Goal: Check status

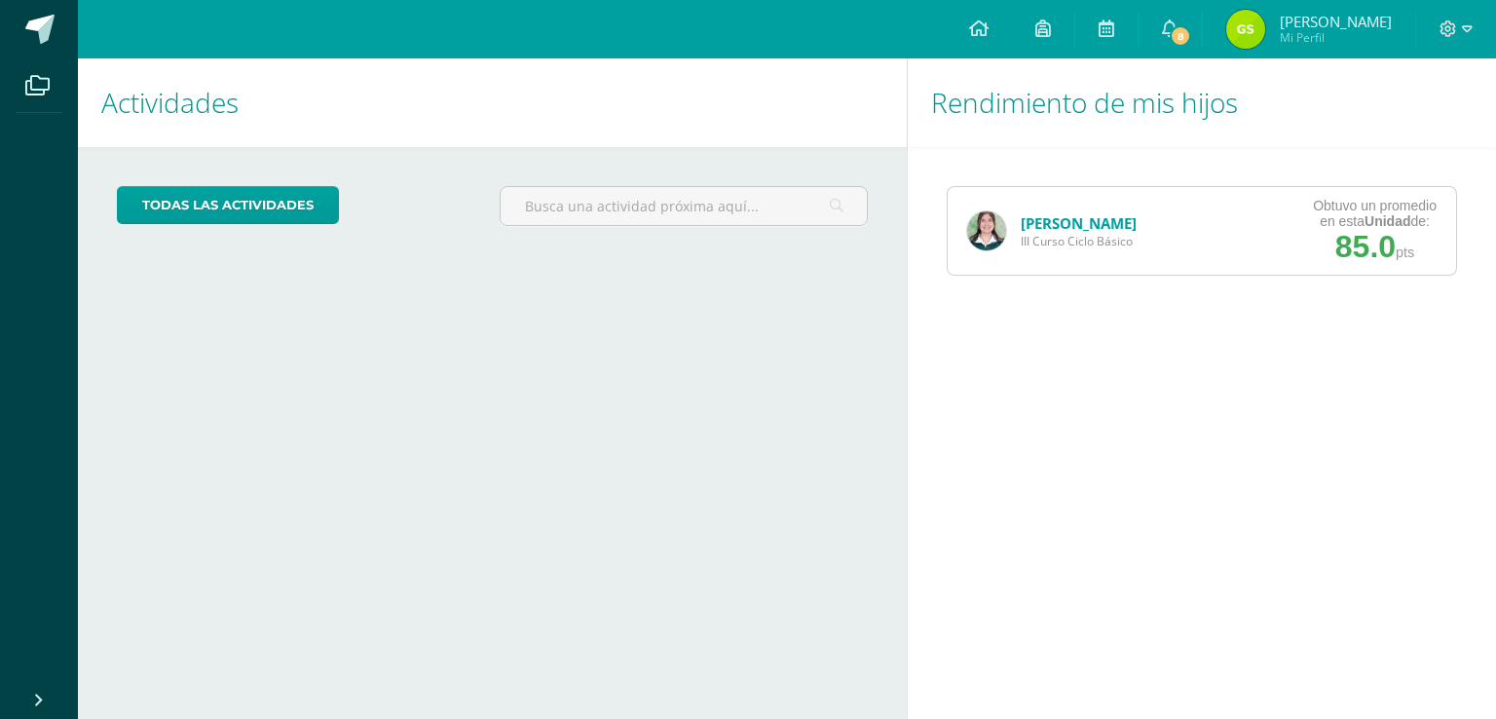
click at [1063, 228] on link "[PERSON_NAME]" at bounding box center [1079, 222] width 116 height 19
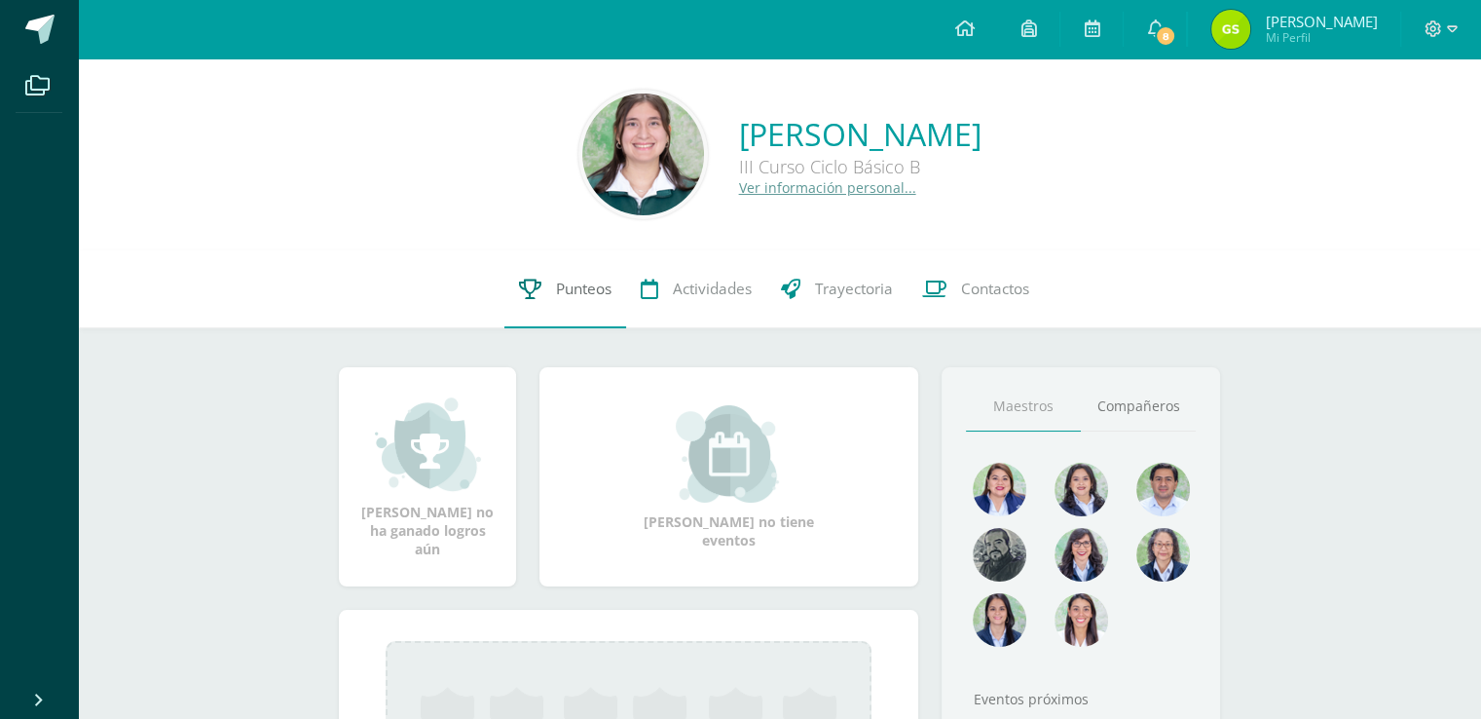
click at [530, 281] on icon at bounding box center [530, 289] width 22 height 20
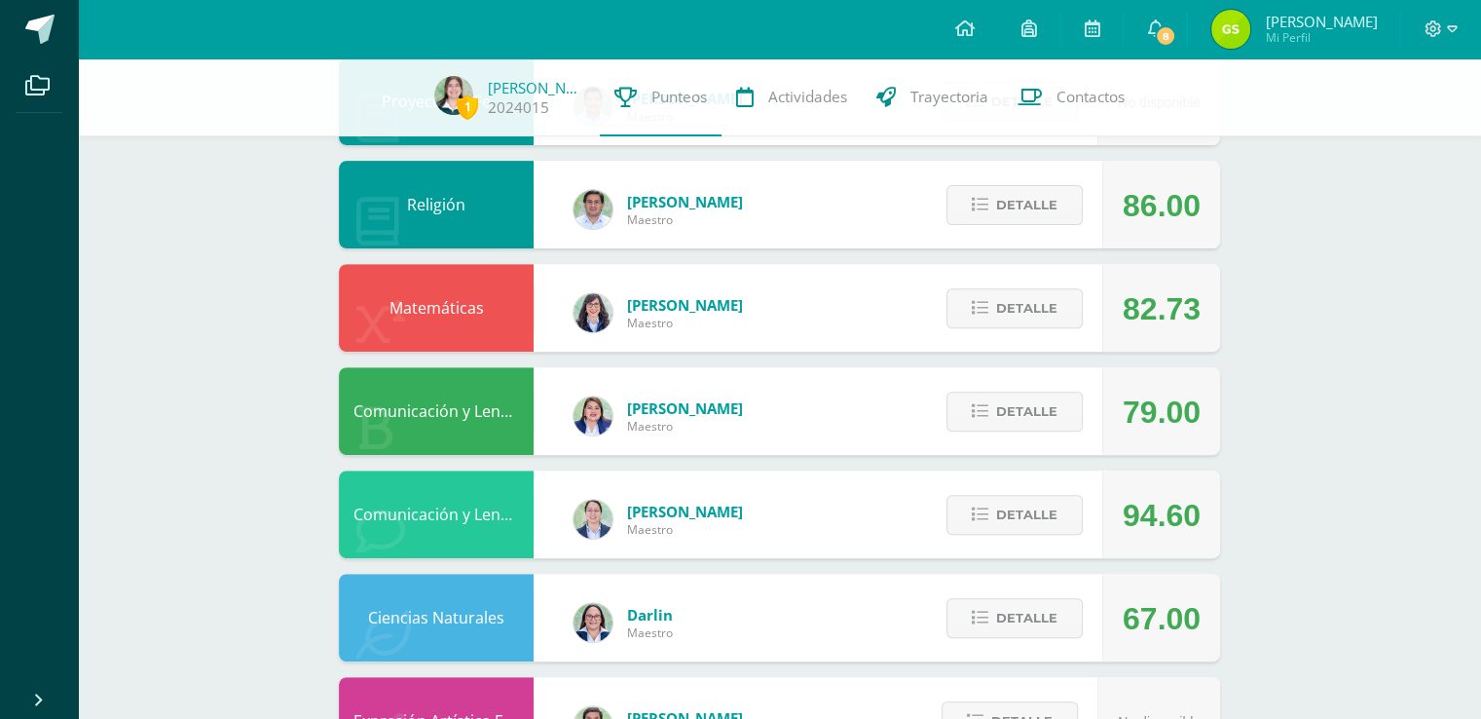
scroll to position [656, 0]
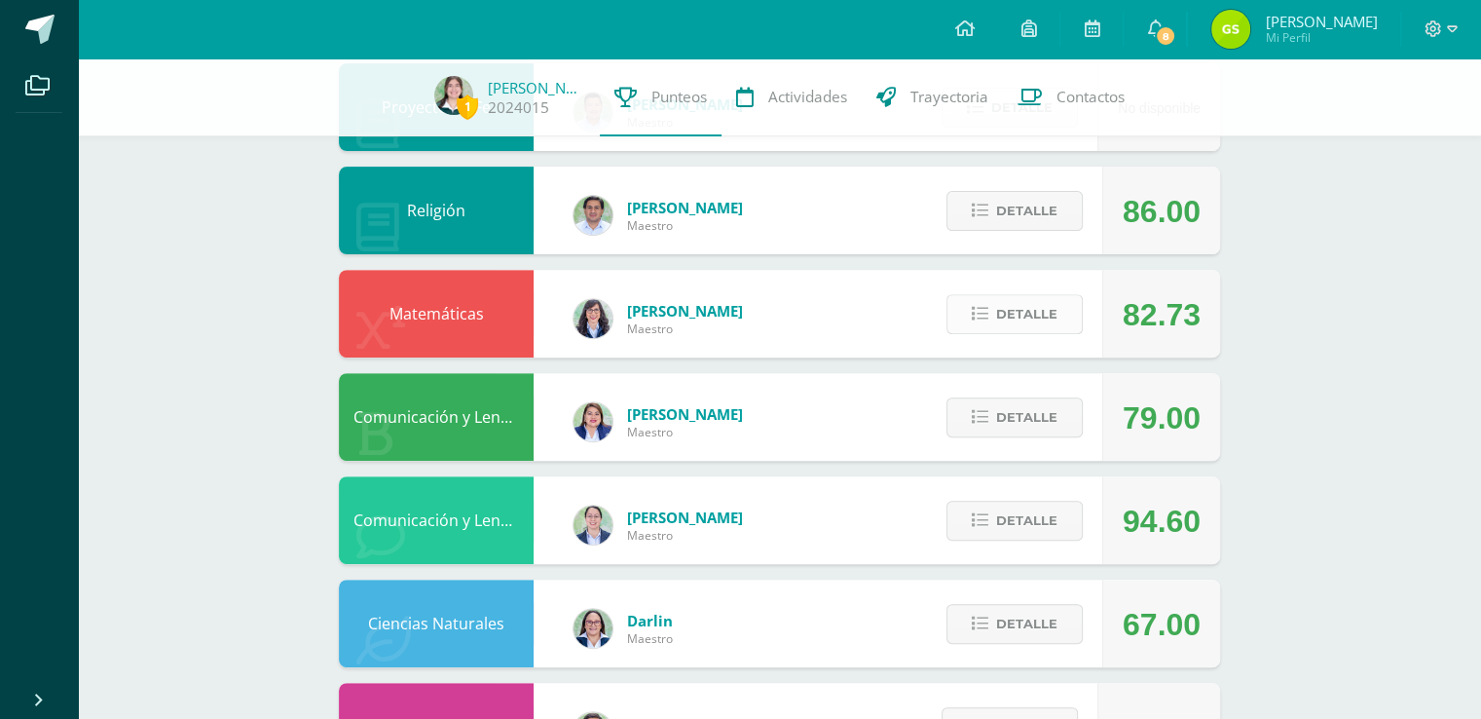
click at [1018, 323] on span "Detalle" at bounding box center [1026, 314] width 61 height 36
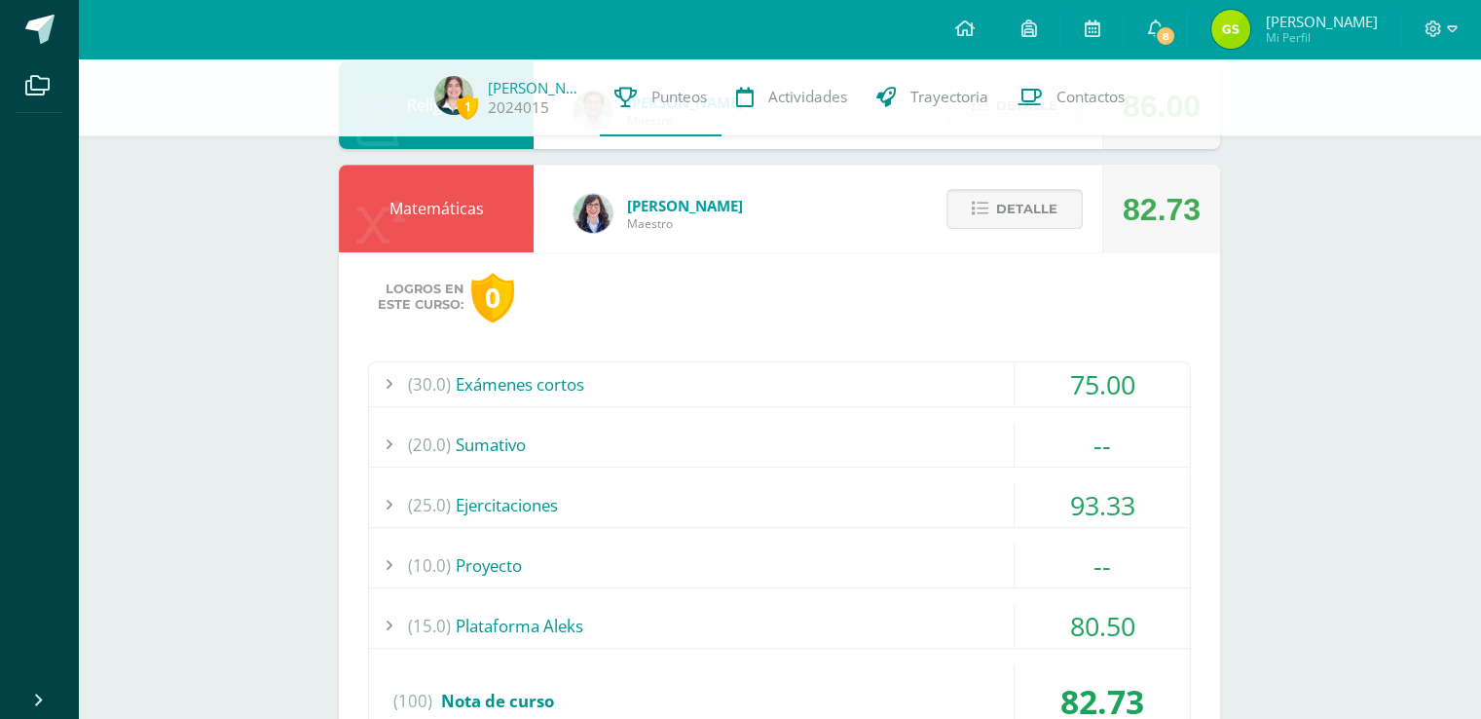
scroll to position [767, 0]
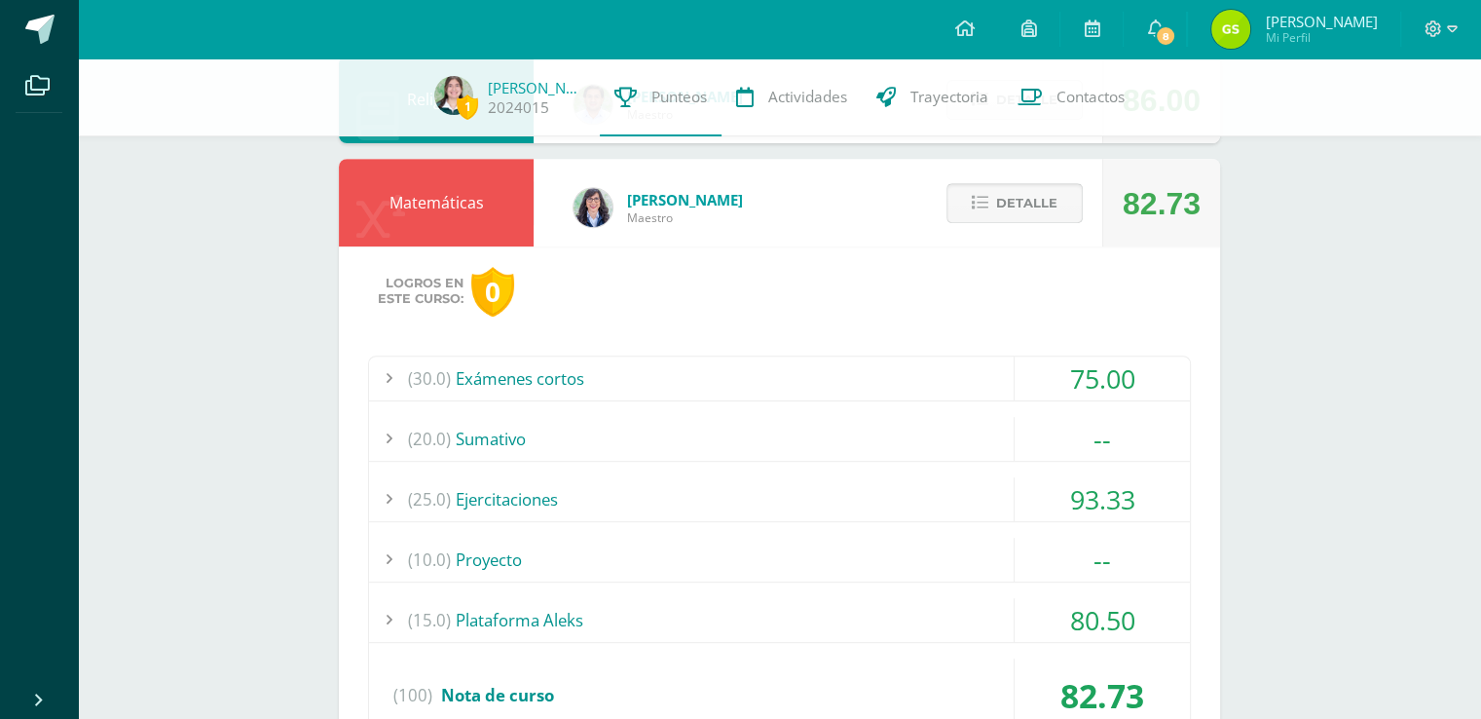
click at [1050, 201] on span "Detalle" at bounding box center [1026, 203] width 61 height 36
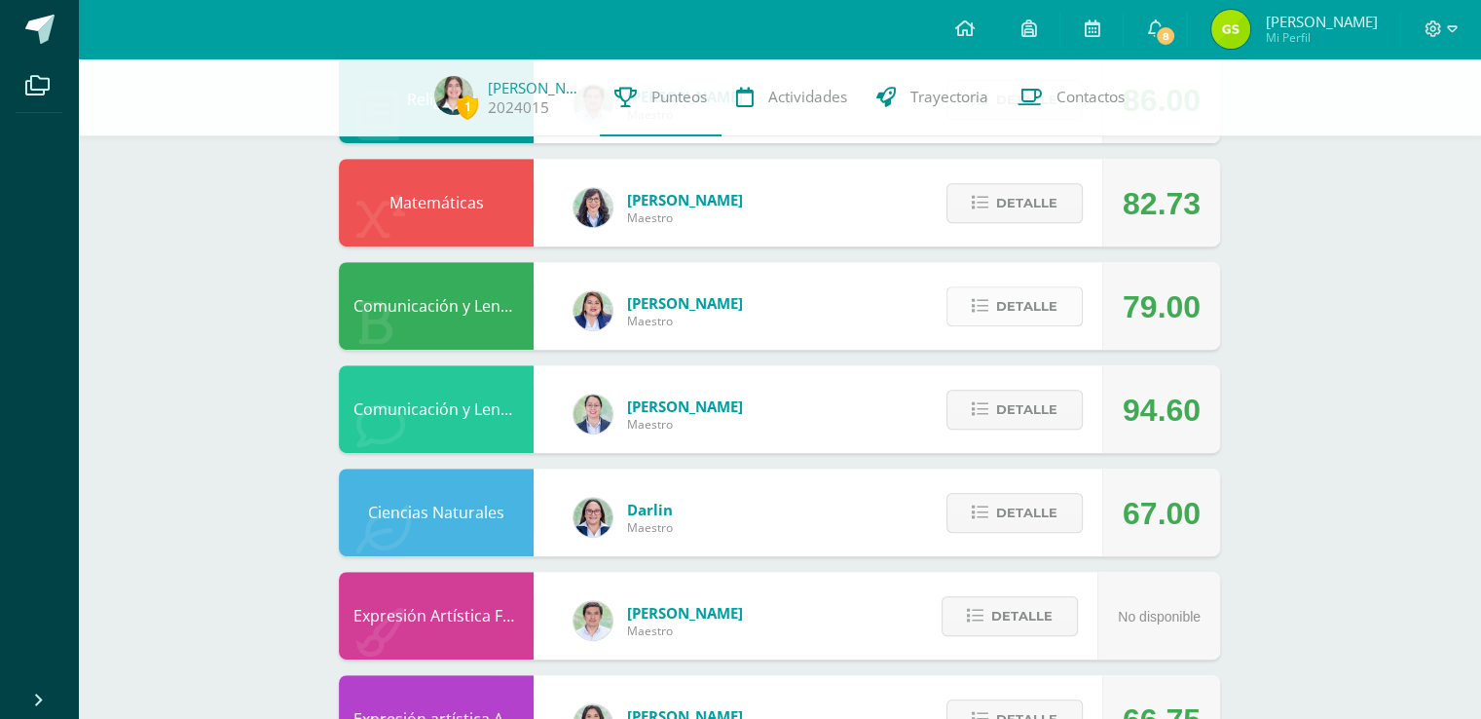
click at [1080, 313] on button "Detalle" at bounding box center [1015, 306] width 136 height 40
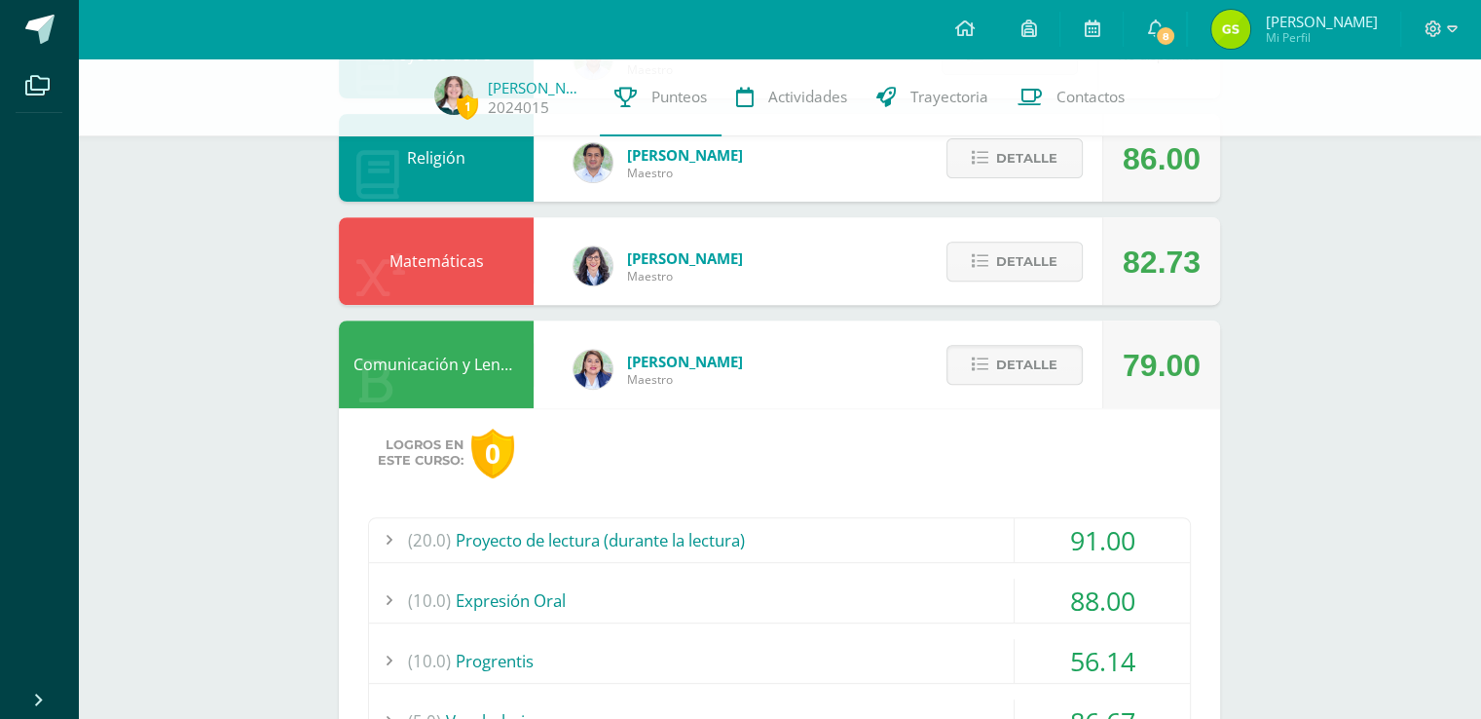
scroll to position [713, 0]
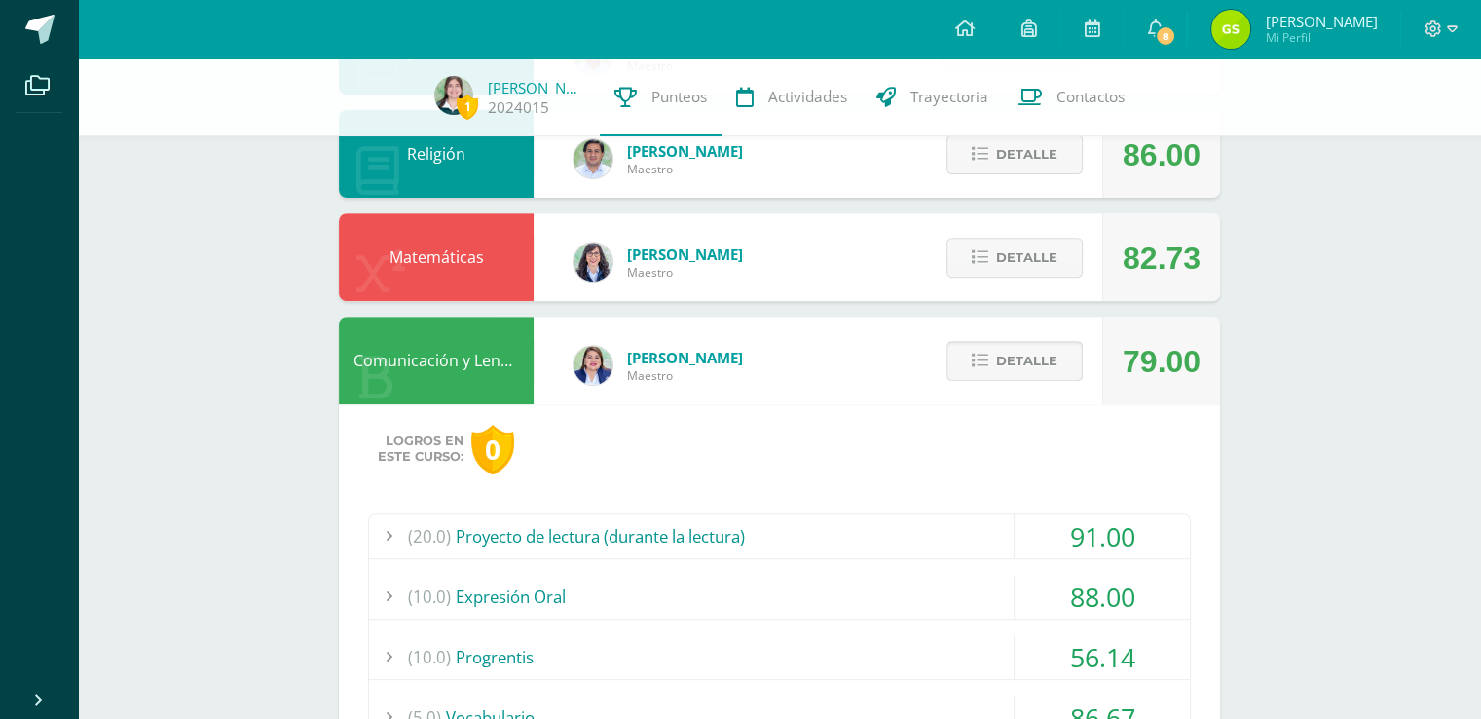
click at [1033, 372] on span "Detalle" at bounding box center [1026, 361] width 61 height 36
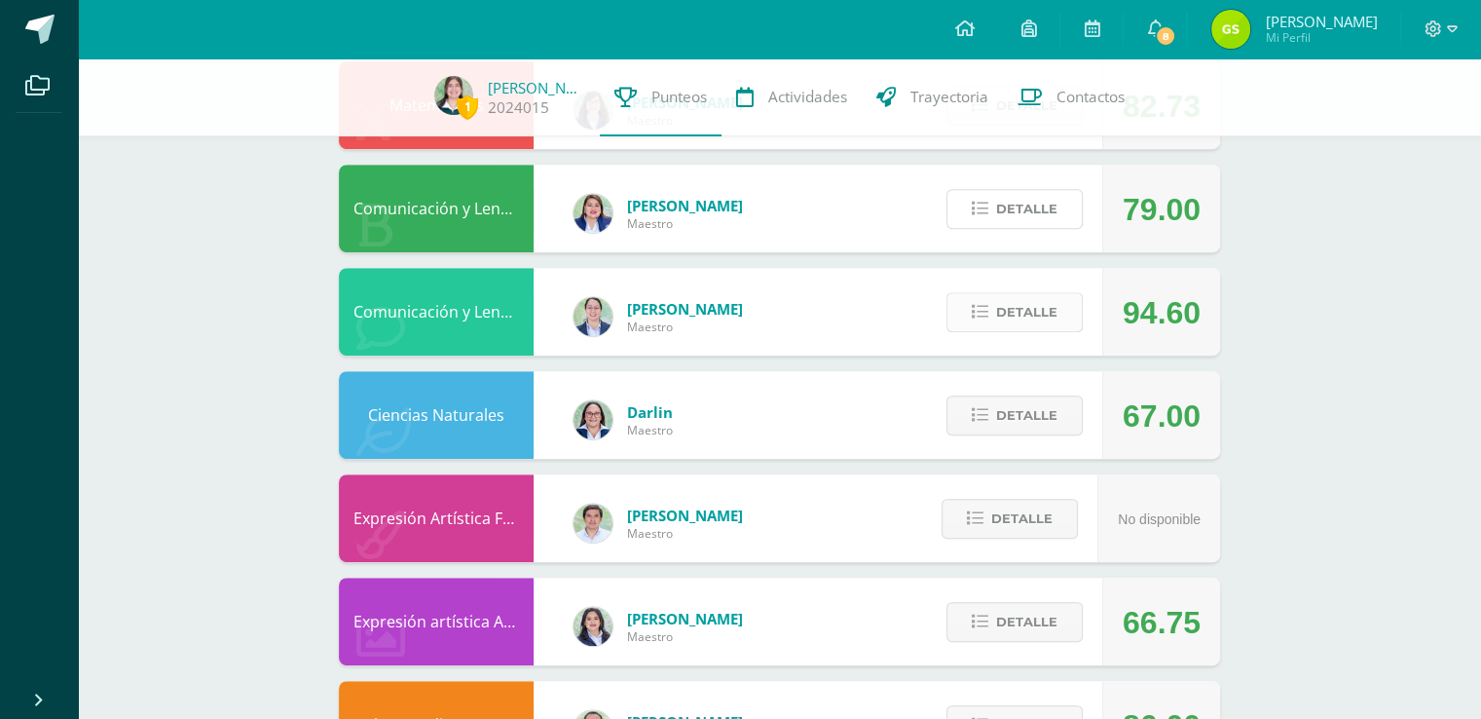
scroll to position [883, 0]
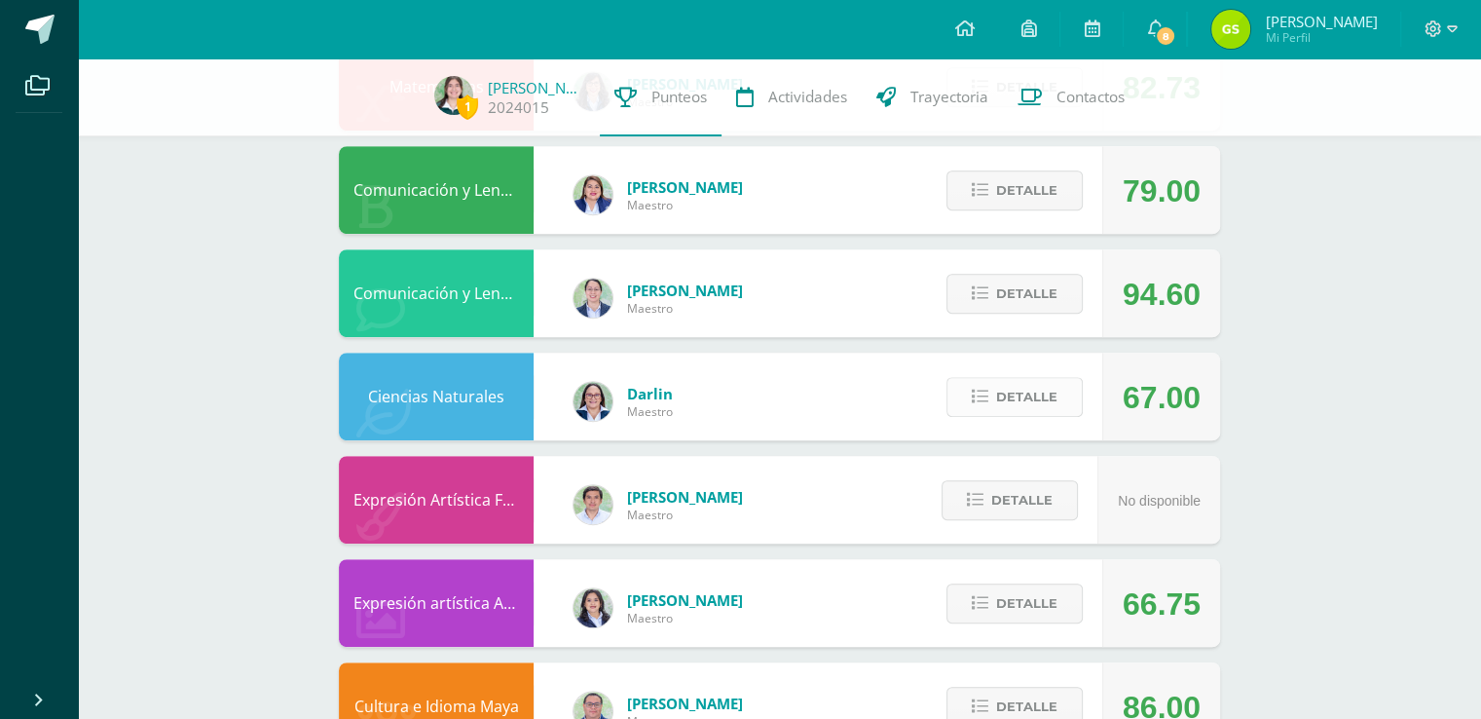
click at [1012, 413] on span "Detalle" at bounding box center [1026, 397] width 61 height 36
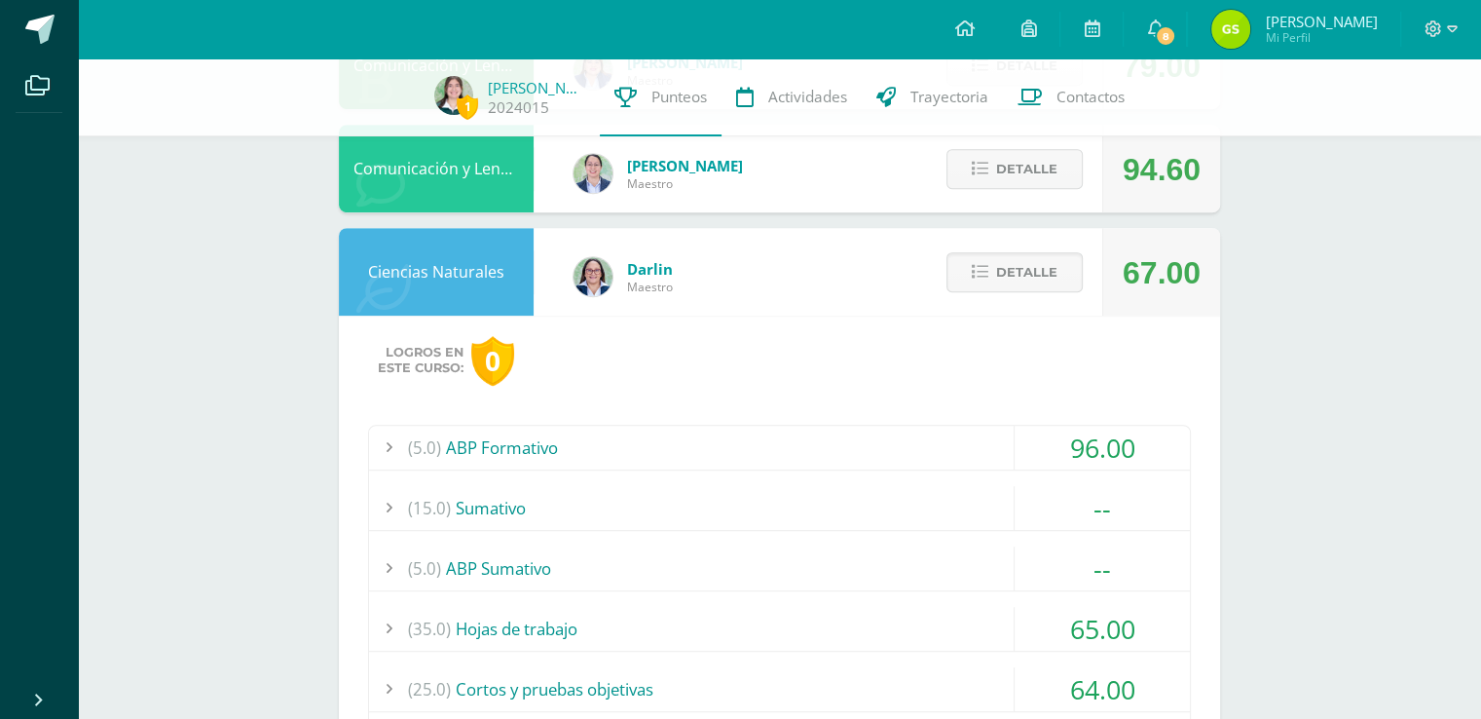
scroll to position [1013, 0]
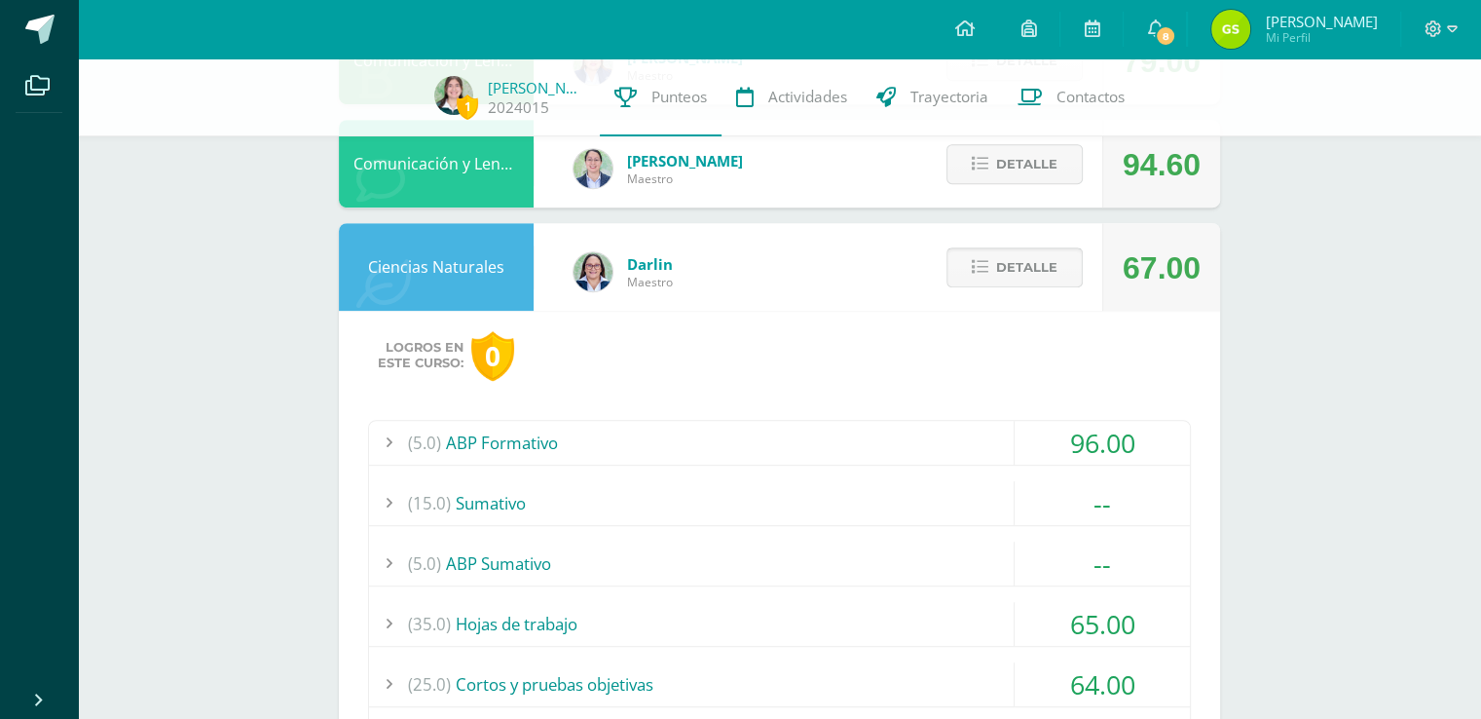
click at [1041, 268] on span "Detalle" at bounding box center [1026, 267] width 61 height 36
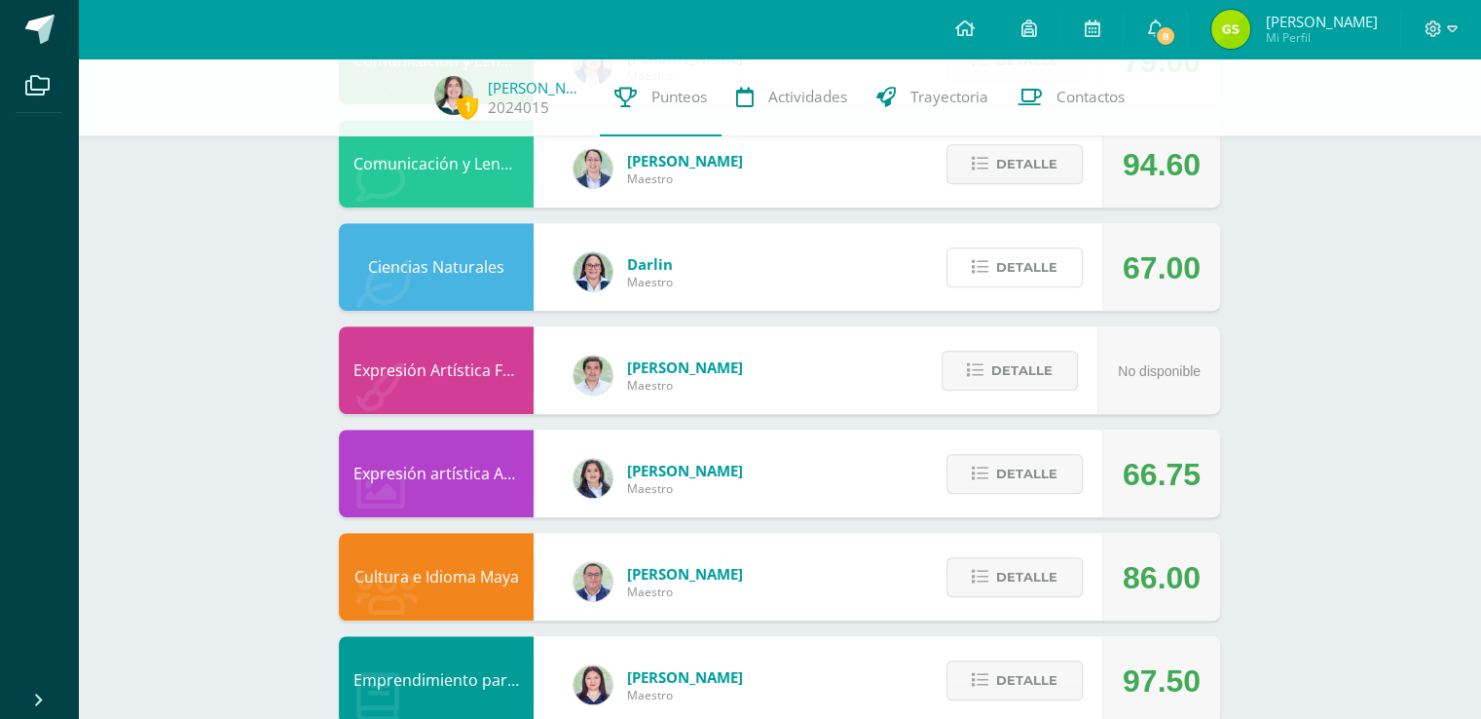
scroll to position [1161, 0]
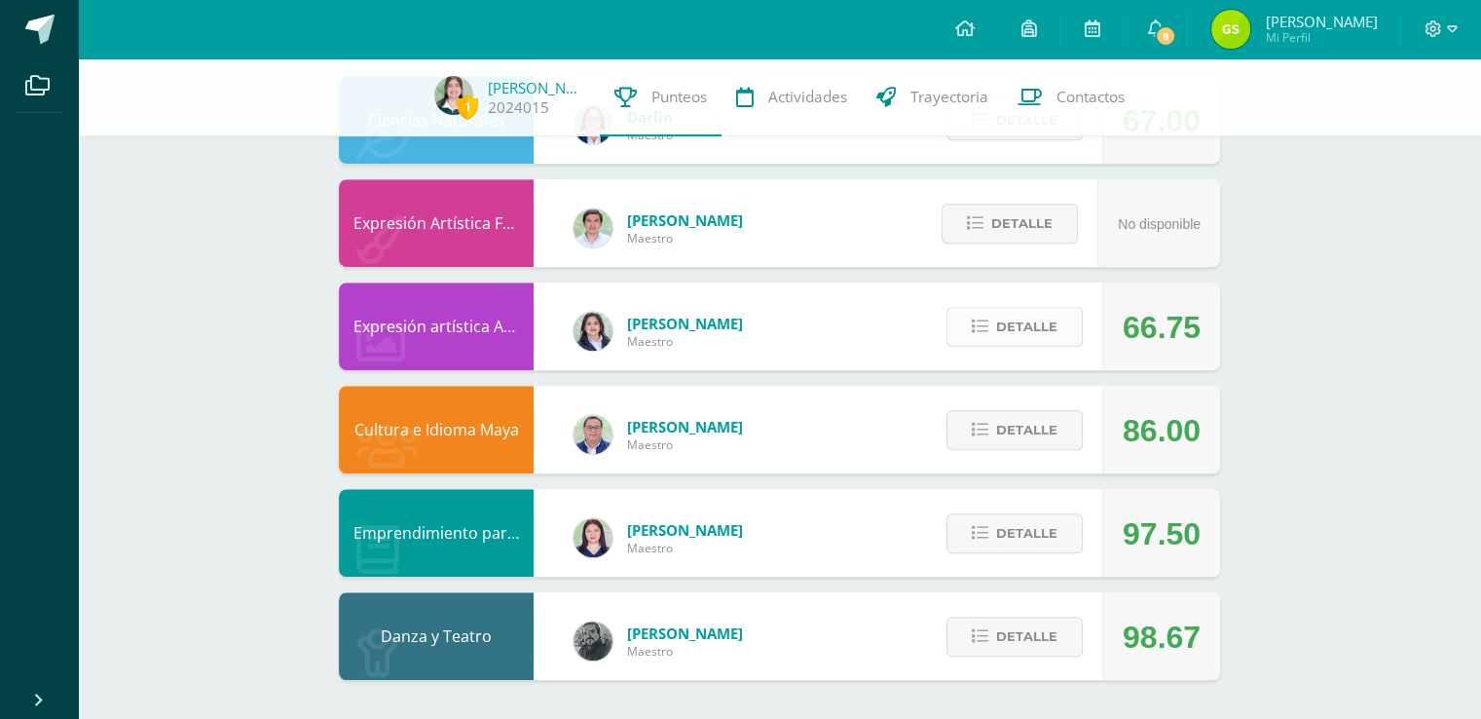
click at [1033, 345] on button "Detalle" at bounding box center [1015, 327] width 136 height 40
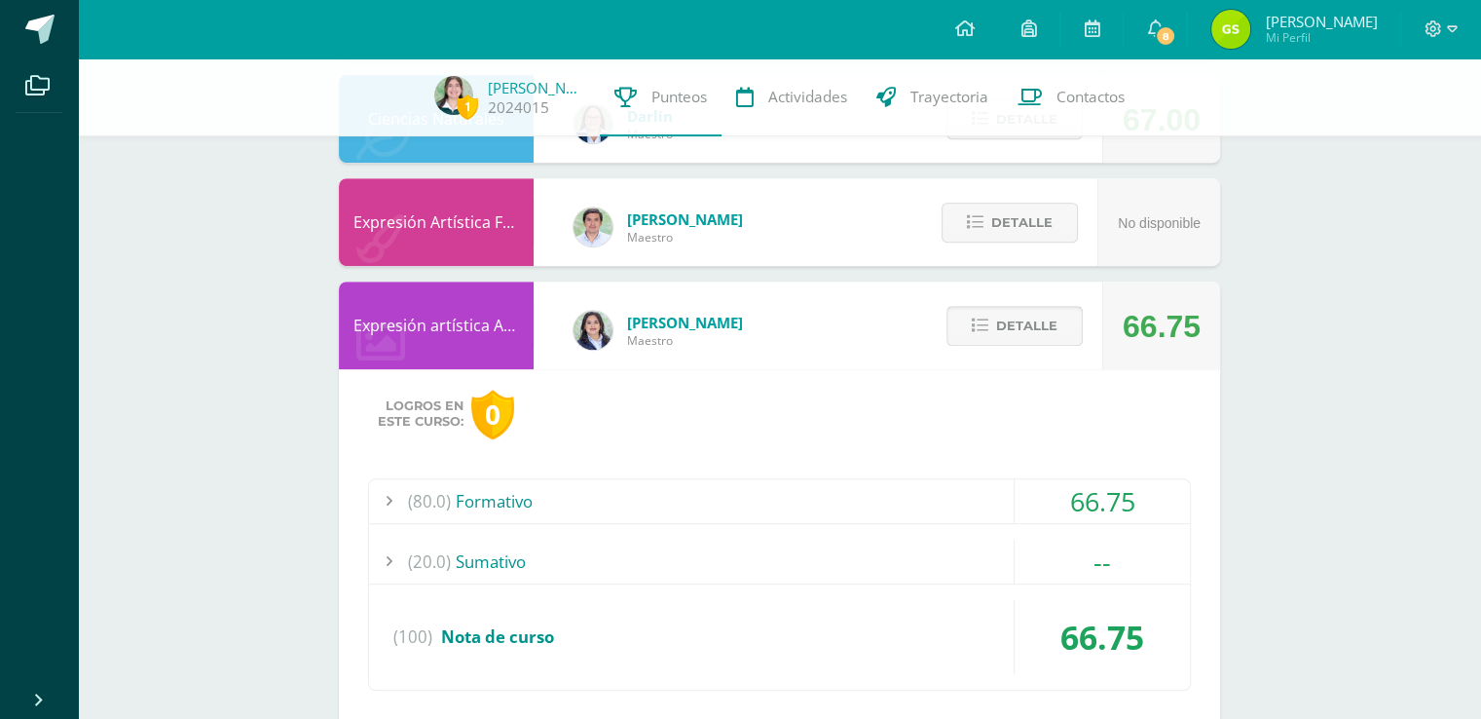
click at [1033, 345] on button "Detalle" at bounding box center [1015, 326] width 136 height 40
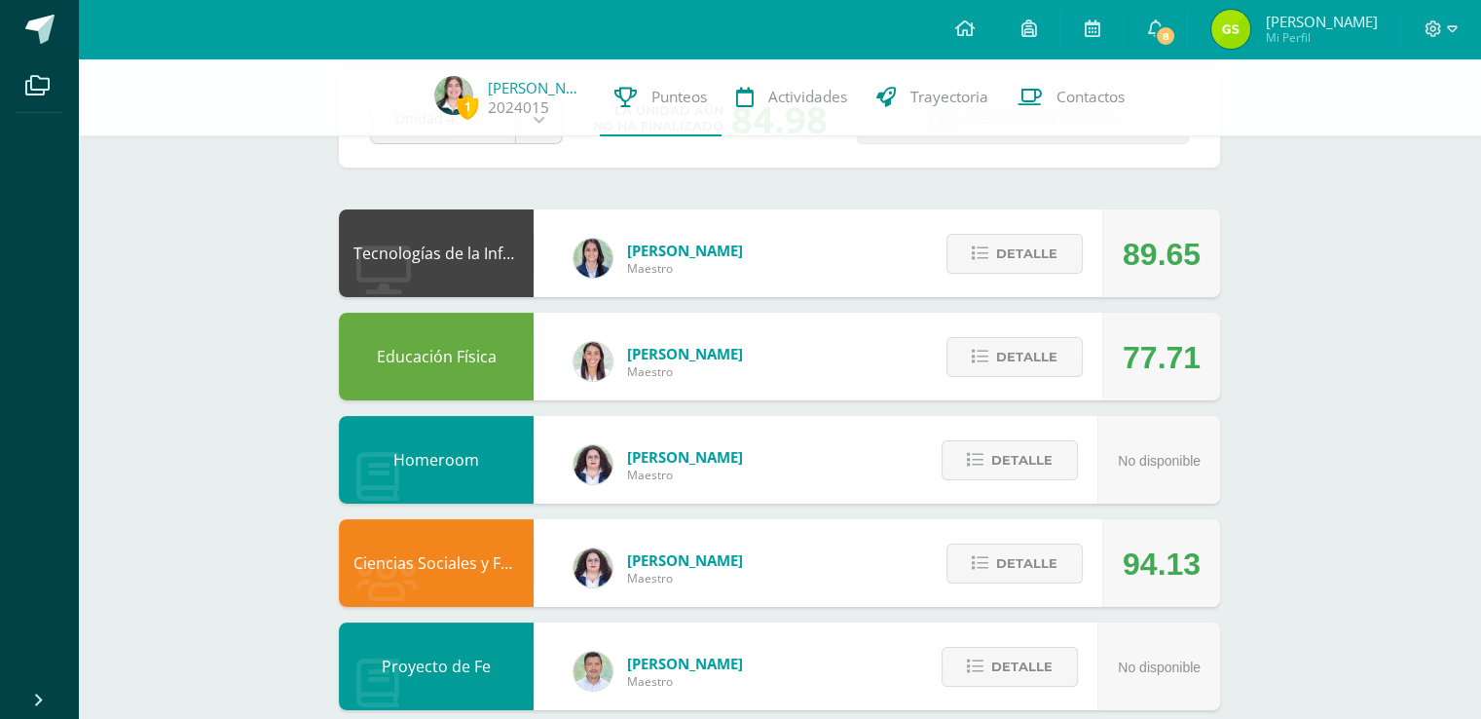
scroll to position [0, 0]
